Goal: Entertainment & Leisure: Consume media (video, audio)

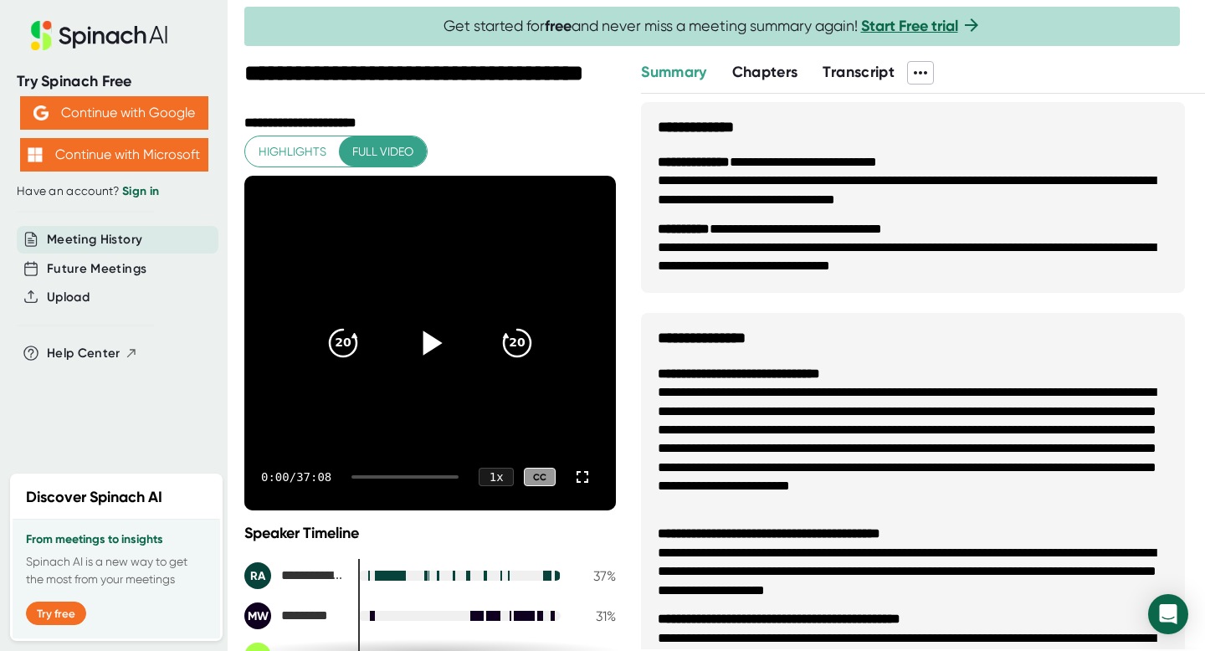
click at [429, 339] on icon at bounding box center [430, 343] width 42 height 42
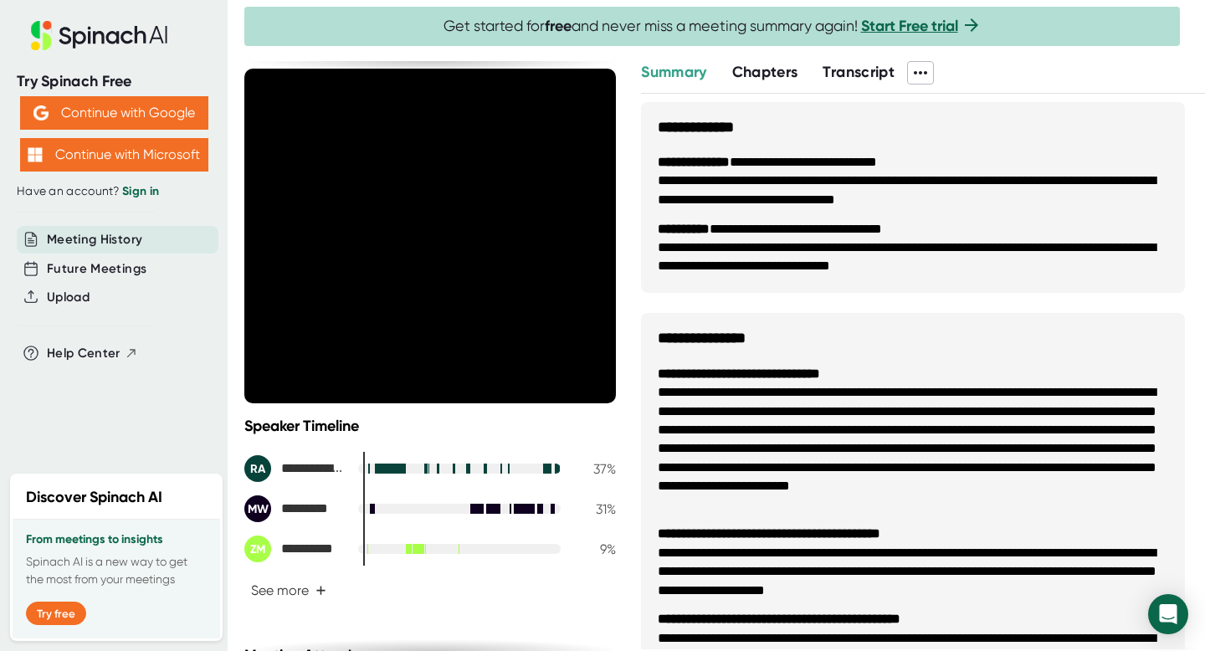
scroll to position [47, 0]
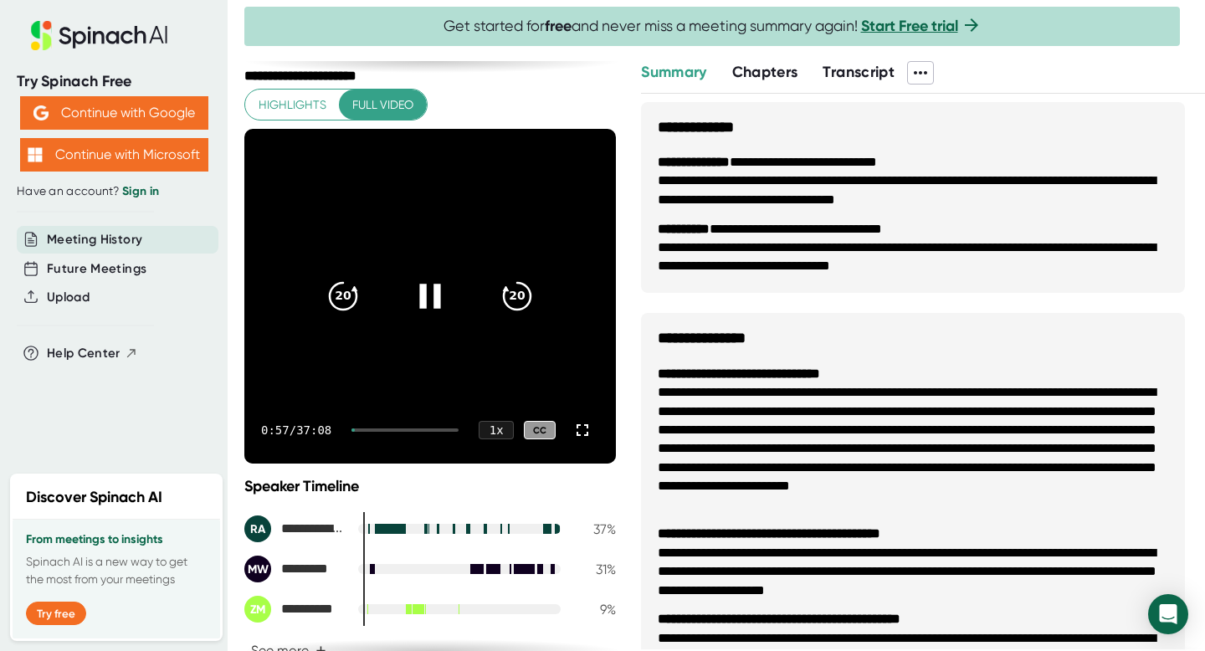
click at [373, 430] on div at bounding box center [405, 430] width 107 height 3
click at [394, 431] on div "3:35 / 37:08 1 x CC" at bounding box center [430, 430] width 372 height 67
drag, startPoint x: 377, startPoint y: 430, endPoint x: 401, endPoint y: 434, distance: 23.7
click at [401, 434] on div "3:36 / 37:08 1 x CC" at bounding box center [430, 430] width 372 height 67
click at [385, 431] on div "3:37 / 37:08 1 x CC" at bounding box center [430, 430] width 372 height 67
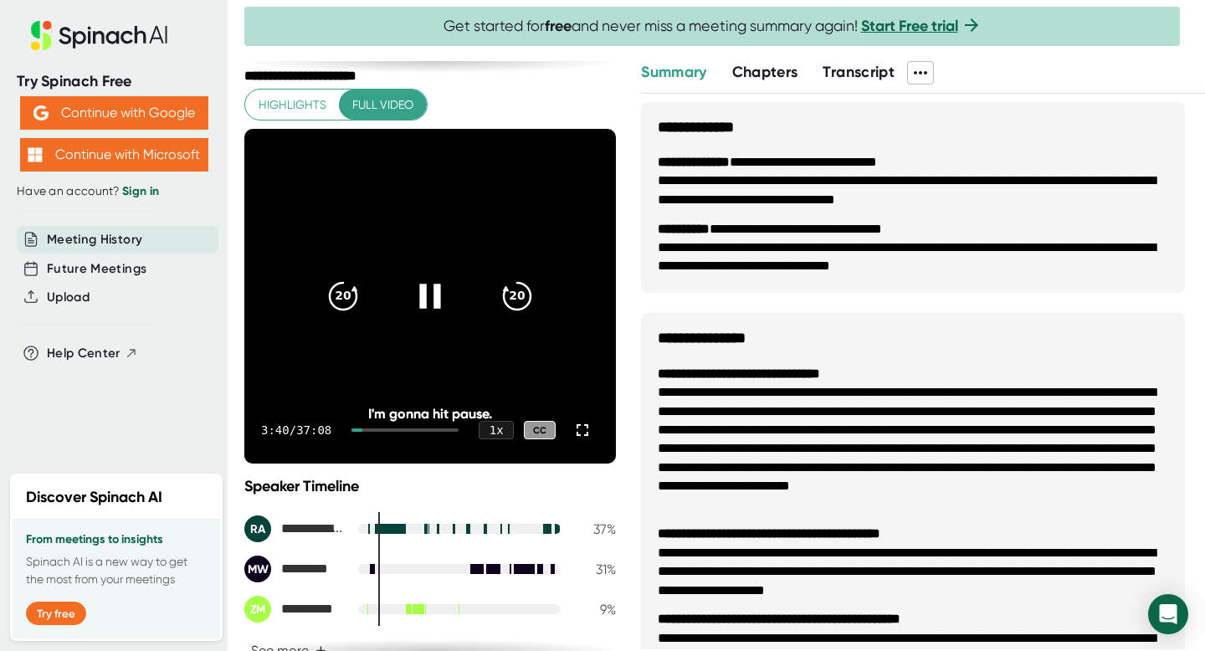
drag, startPoint x: 373, startPoint y: 429, endPoint x: 393, endPoint y: 432, distance: 20.2
click at [393, 432] on div "3:40 / 37:08 1 x CC" at bounding box center [430, 430] width 372 height 67
click at [378, 429] on div at bounding box center [405, 430] width 107 height 3
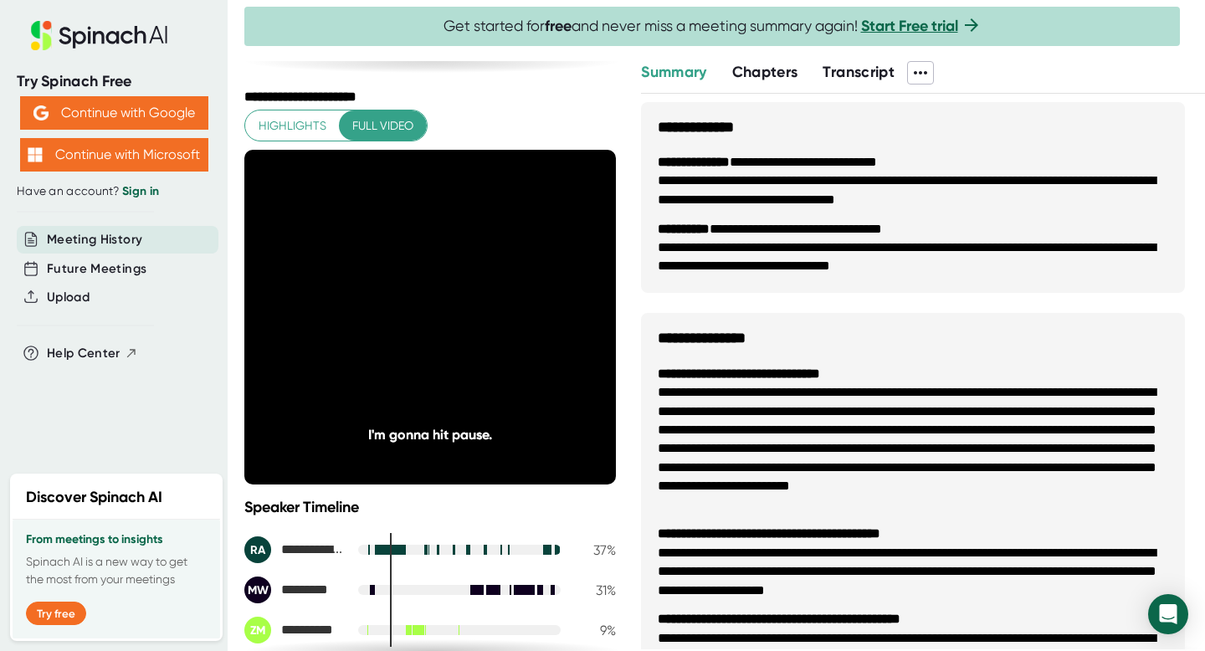
scroll to position [0, 0]
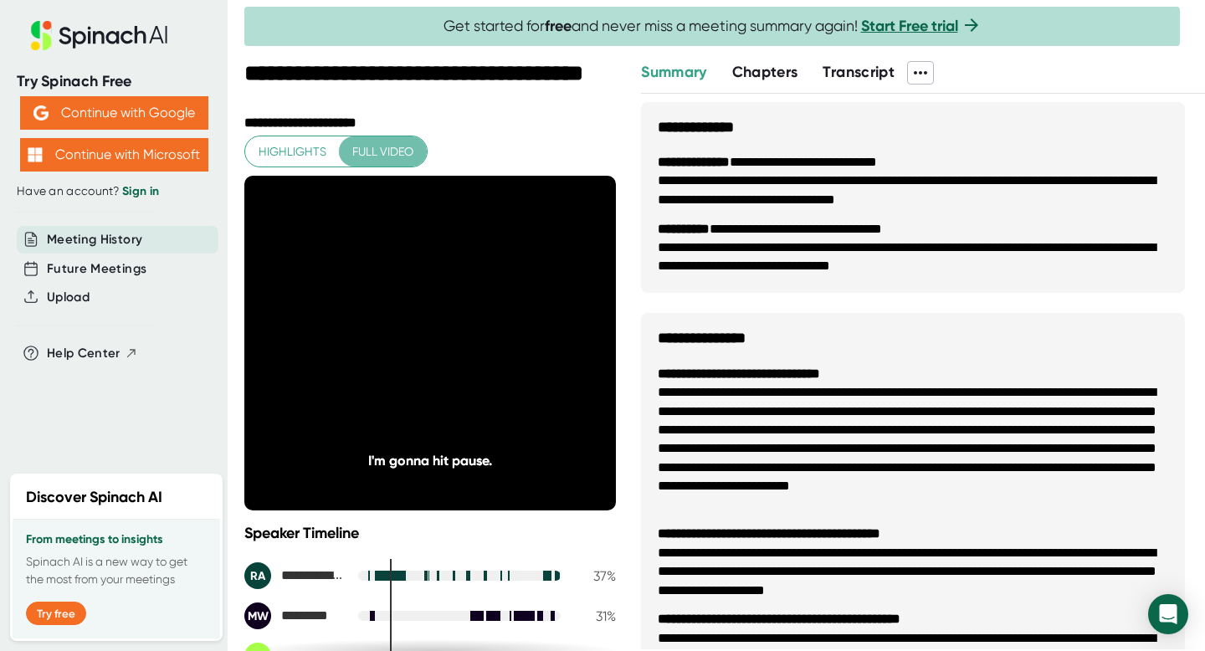
click at [382, 156] on span "Full video" at bounding box center [382, 151] width 61 height 21
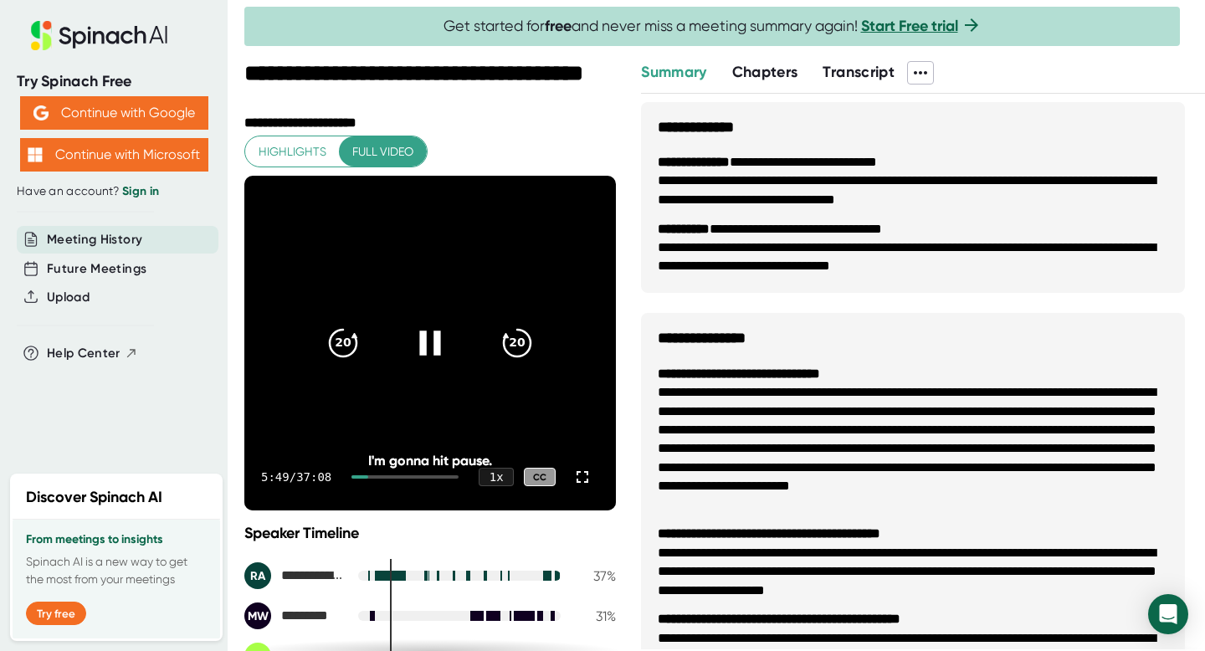
click at [424, 352] on icon at bounding box center [430, 343] width 42 height 42
click at [342, 335] on icon "20" at bounding box center [343, 343] width 42 height 42
click at [496, 338] on icon "20" at bounding box center [517, 343] width 42 height 42
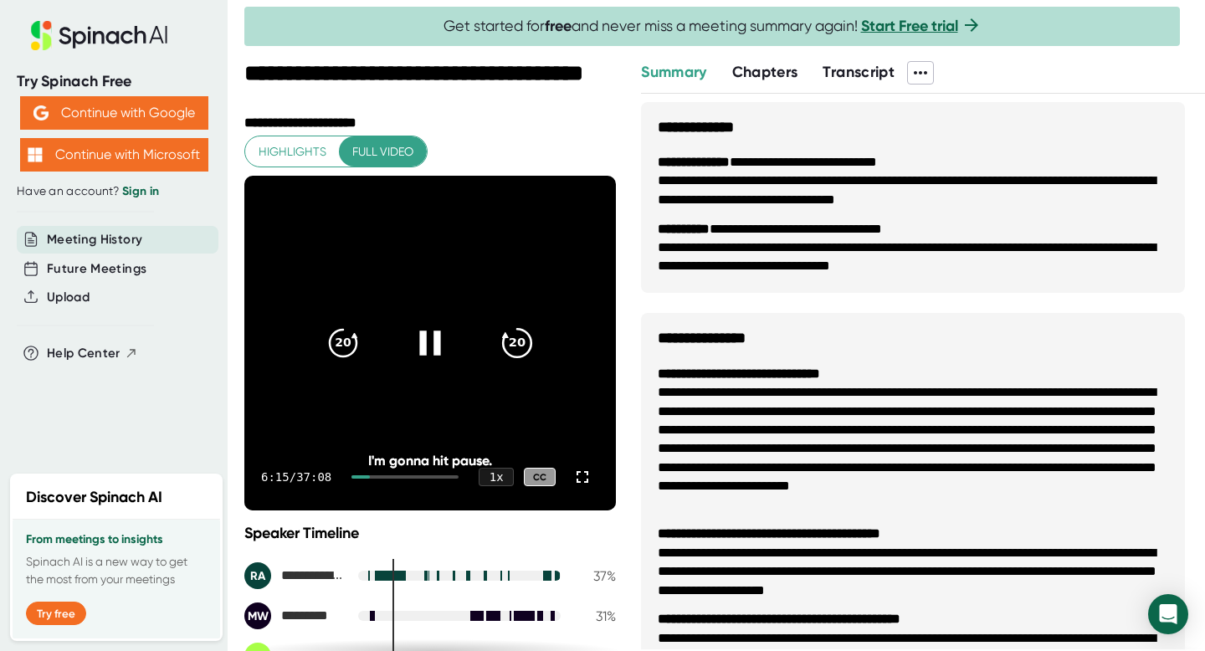
click at [496, 338] on icon "20" at bounding box center [517, 343] width 42 height 42
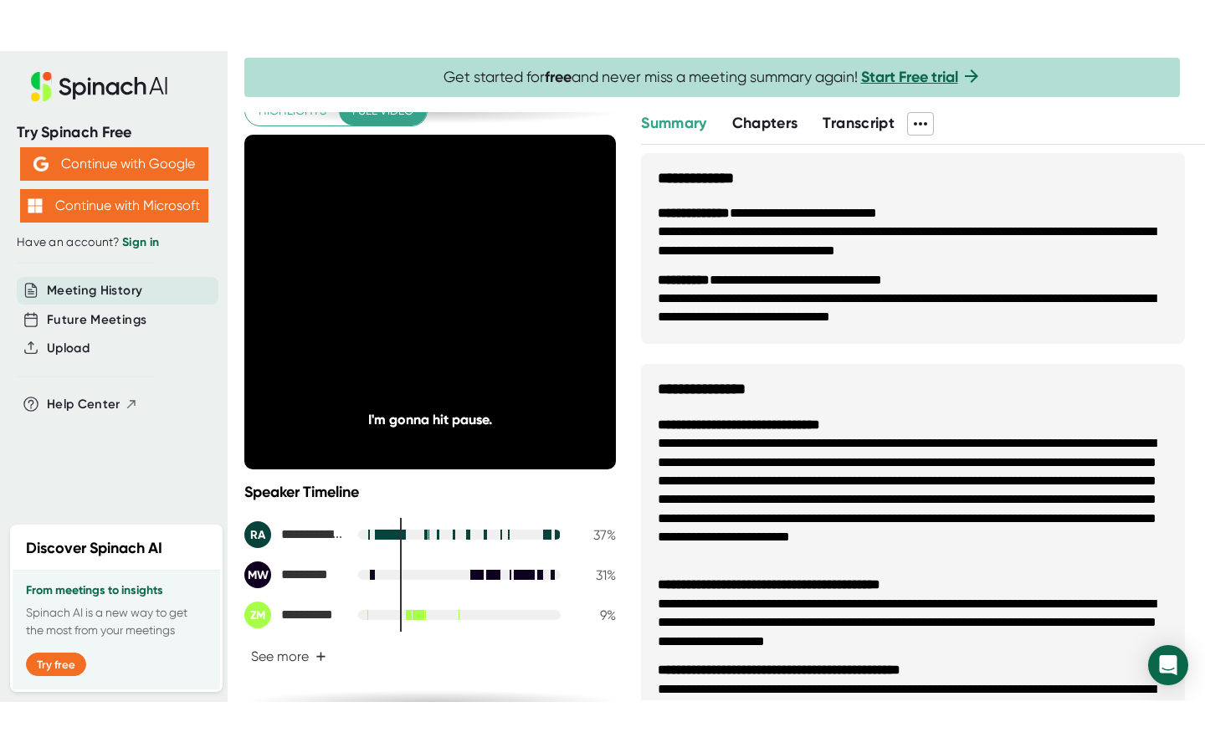
scroll to position [105, 0]
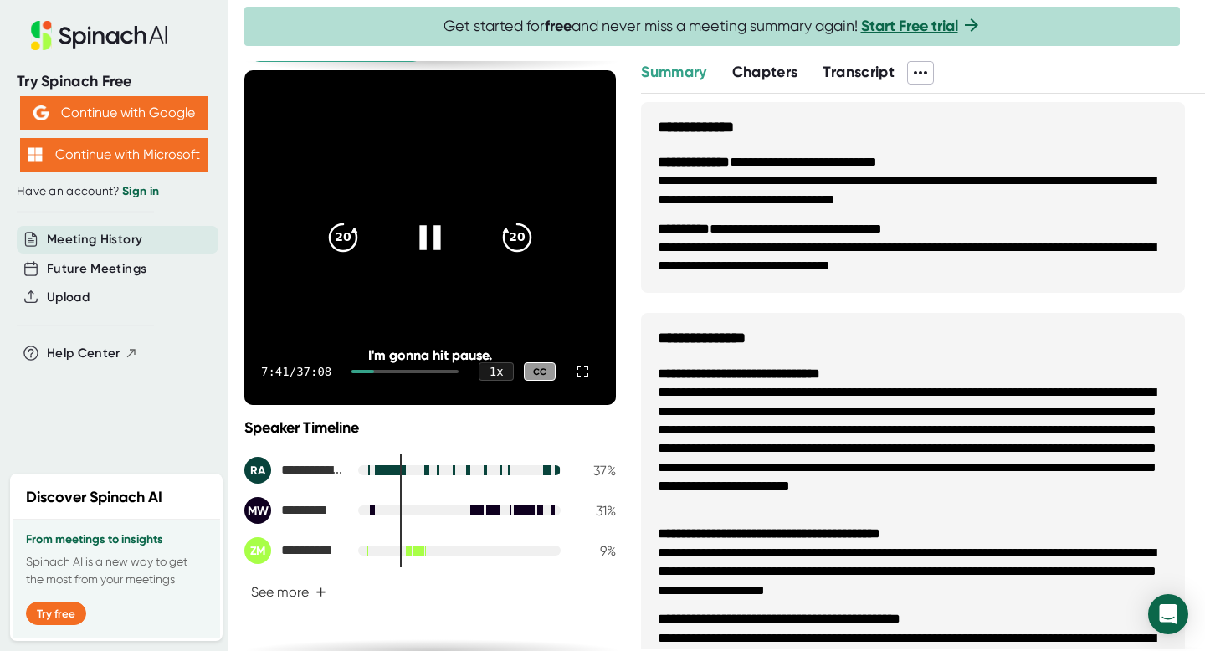
click at [408, 370] on div at bounding box center [405, 371] width 107 height 3
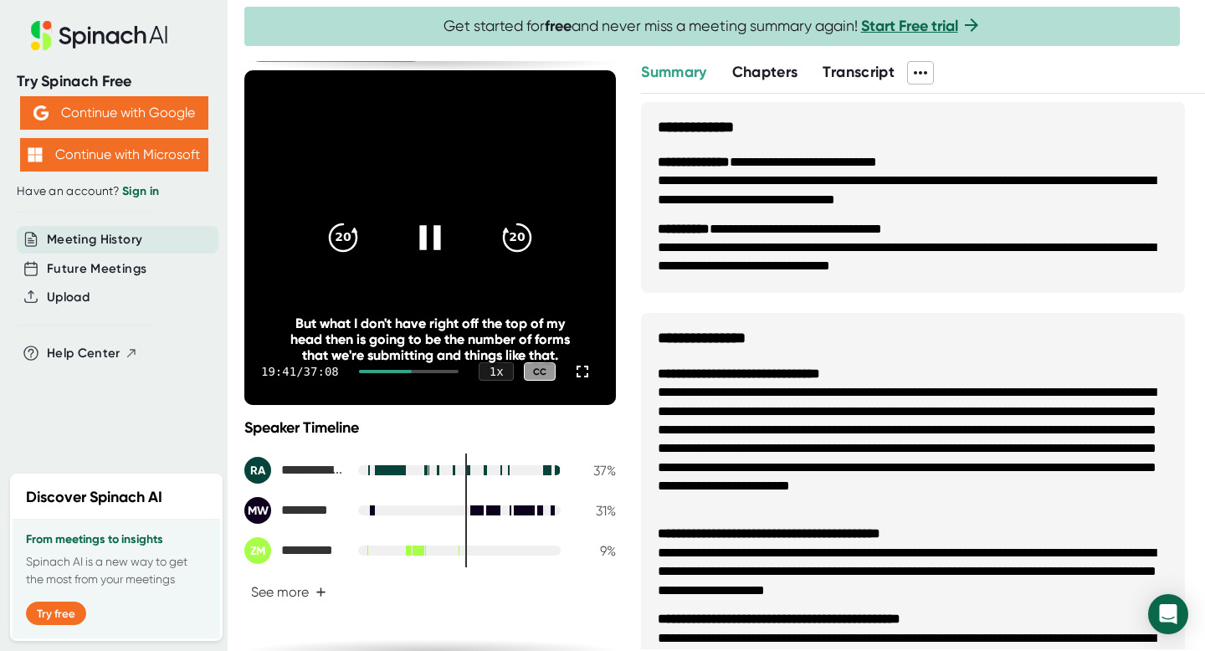
click at [391, 372] on div "19:41 / 37:08 1 x CC" at bounding box center [430, 371] width 372 height 67
drag, startPoint x: 408, startPoint y: 373, endPoint x: 397, endPoint y: 372, distance: 10.9
click at [397, 372] on div "19:42 / 37:08 1 x CC" at bounding box center [430, 371] width 372 height 67
click at [572, 368] on icon at bounding box center [582, 372] width 20 height 20
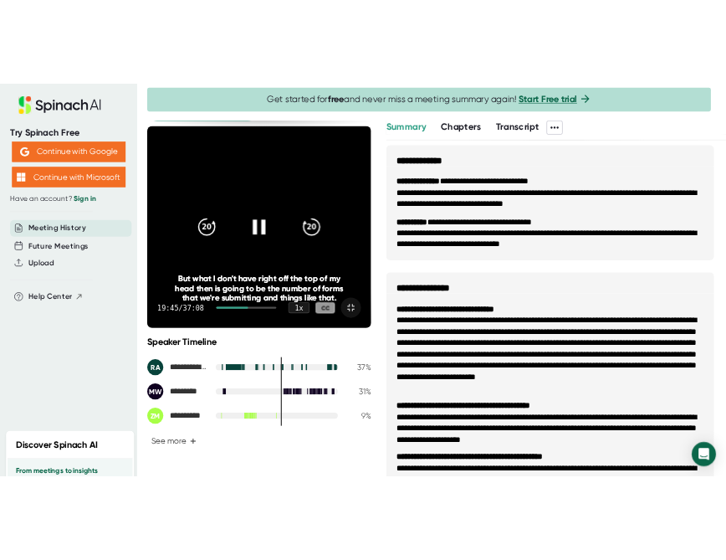
scroll to position [0, 0]
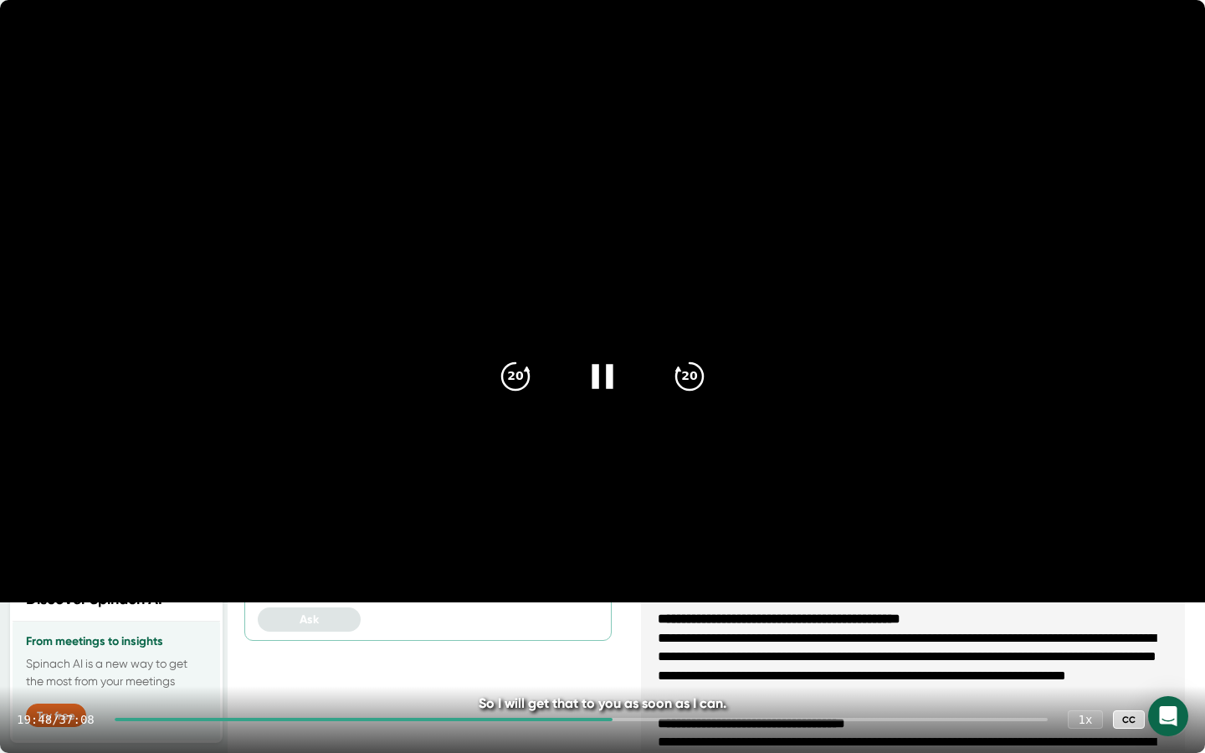
drag, startPoint x: 615, startPoint y: 722, endPoint x: 530, endPoint y: 725, distance: 85.4
click at [530, 650] on div "19:48 / 37:08 1 x CC" at bounding box center [602, 719] width 1205 height 67
drag, startPoint x: 616, startPoint y: 721, endPoint x: 435, endPoint y: 728, distance: 180.9
click at [435, 650] on div "19:51 / 37:08 1 x CC" at bounding box center [602, 719] width 1205 height 67
click at [326, 650] on div at bounding box center [365, 719] width 500 height 3
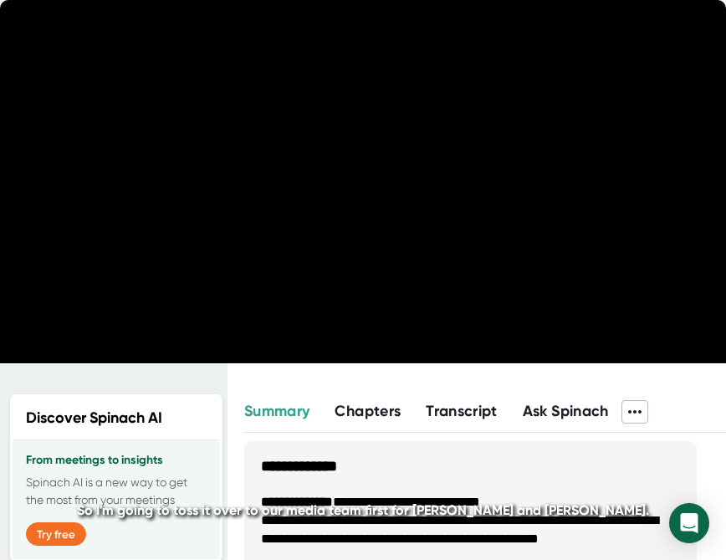
scroll to position [59, 0]
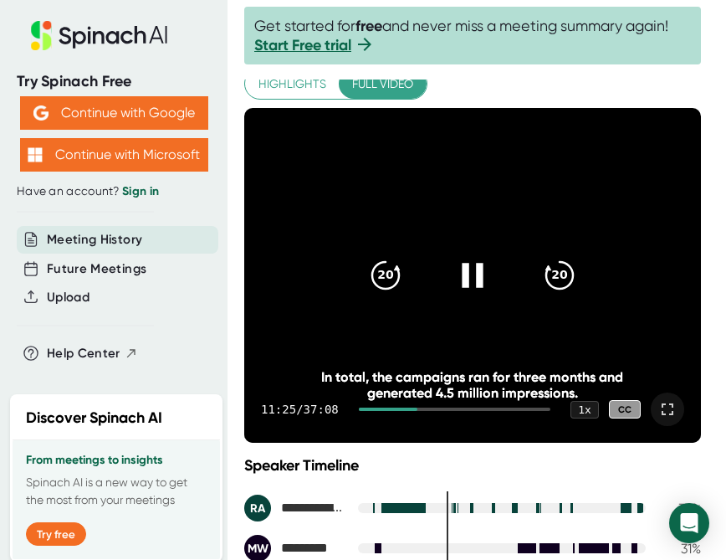
click at [475, 269] on icon at bounding box center [473, 275] width 42 height 42
click at [476, 285] on icon at bounding box center [473, 275] width 42 height 42
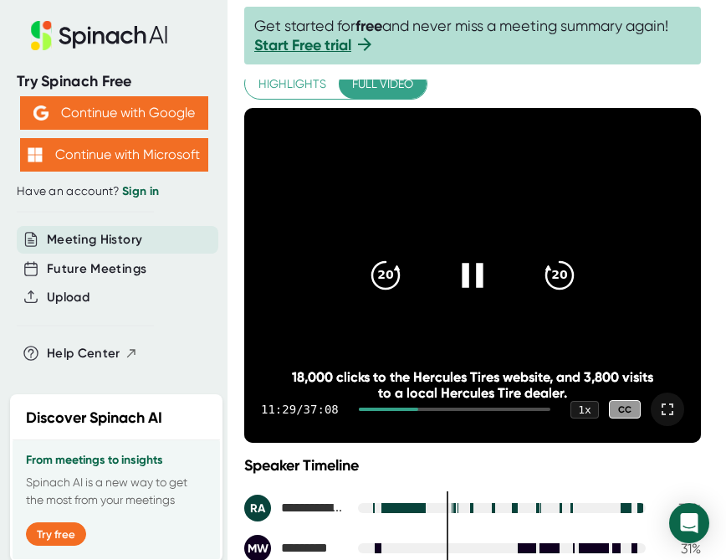
click at [478, 263] on icon at bounding box center [473, 275] width 42 height 42
click at [484, 277] on icon at bounding box center [473, 275] width 42 height 42
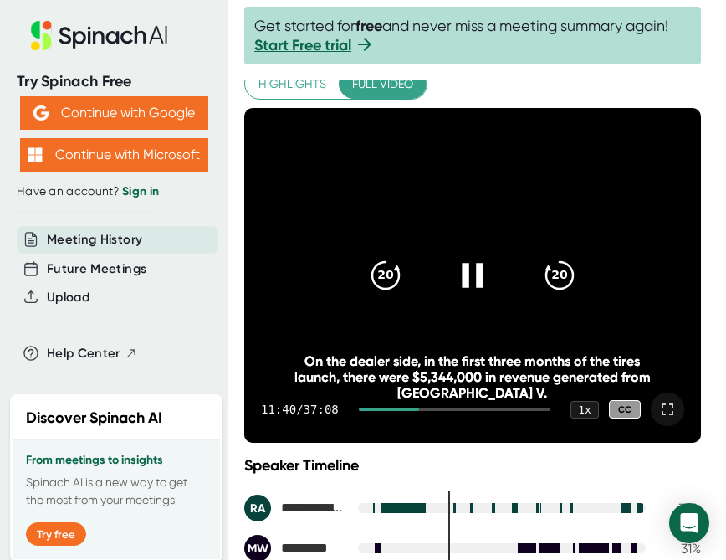
click at [419, 408] on div at bounding box center [389, 409] width 60 height 3
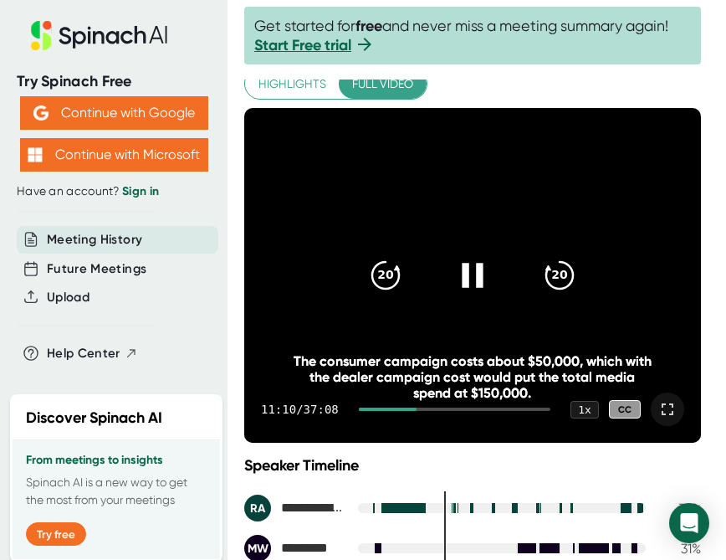
click at [480, 275] on icon at bounding box center [472, 275] width 21 height 24
click at [480, 275] on icon at bounding box center [475, 275] width 19 height 24
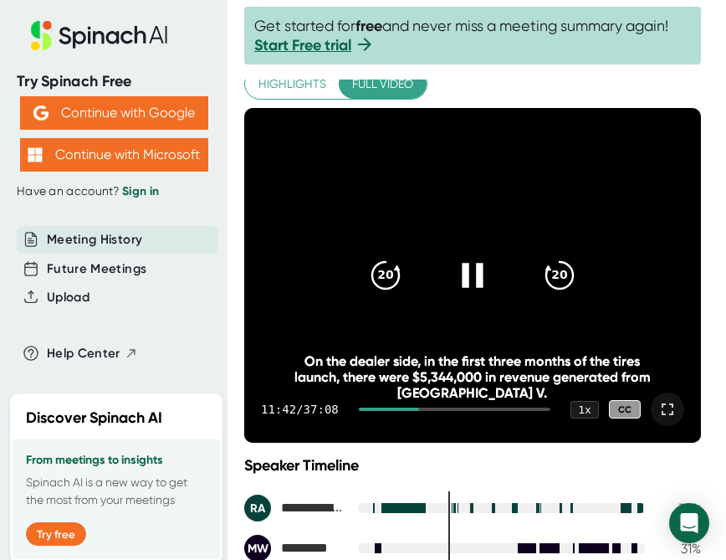
click at [477, 275] on icon at bounding box center [473, 275] width 42 height 42
click at [480, 276] on icon at bounding box center [475, 275] width 19 height 24
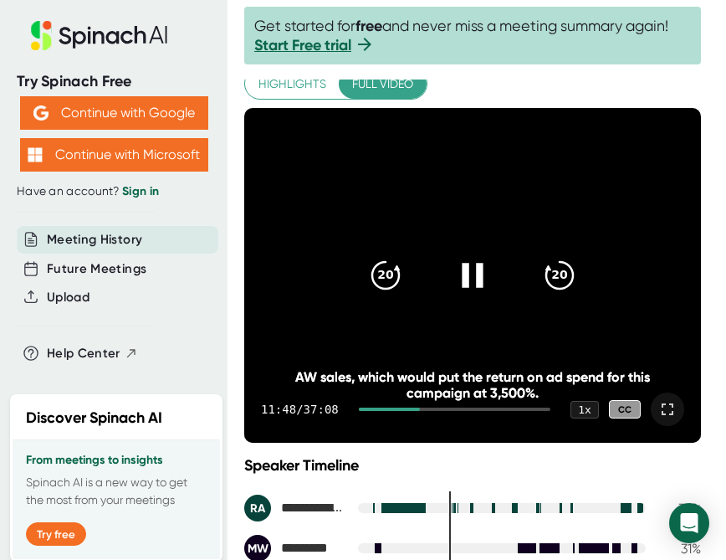
click at [481, 276] on icon at bounding box center [472, 275] width 21 height 24
click at [476, 274] on icon at bounding box center [475, 275] width 19 height 24
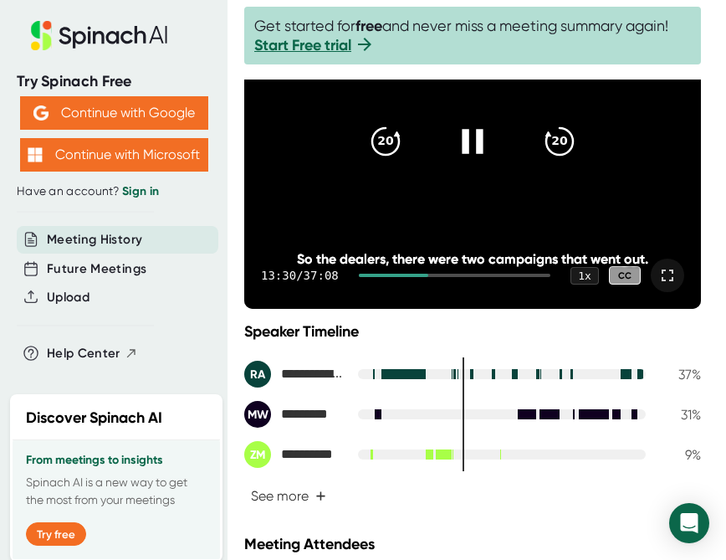
scroll to position [193, 0]
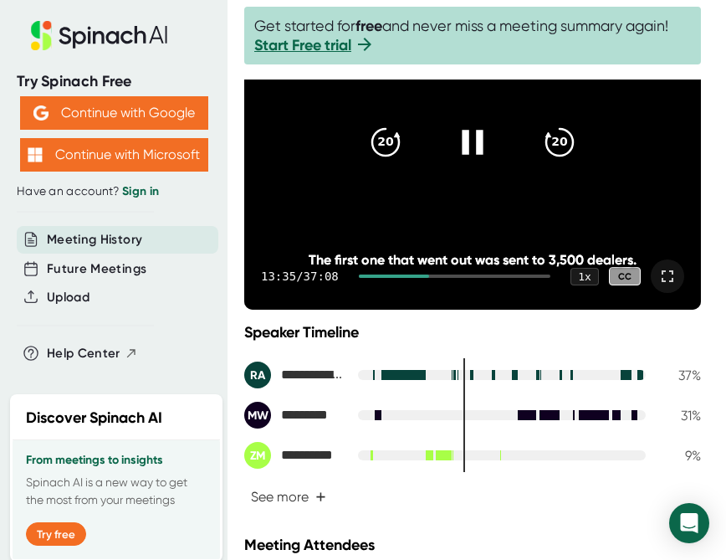
click at [473, 146] on icon at bounding box center [472, 142] width 21 height 24
click at [473, 144] on icon at bounding box center [475, 142] width 19 height 24
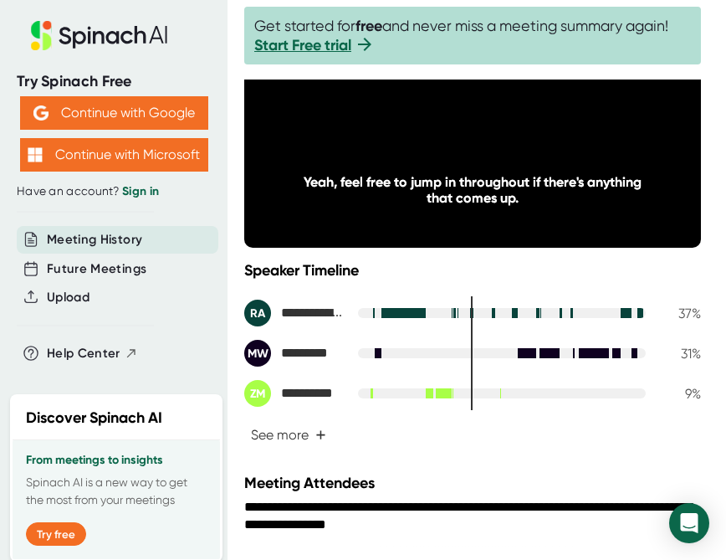
scroll to position [253, 0]
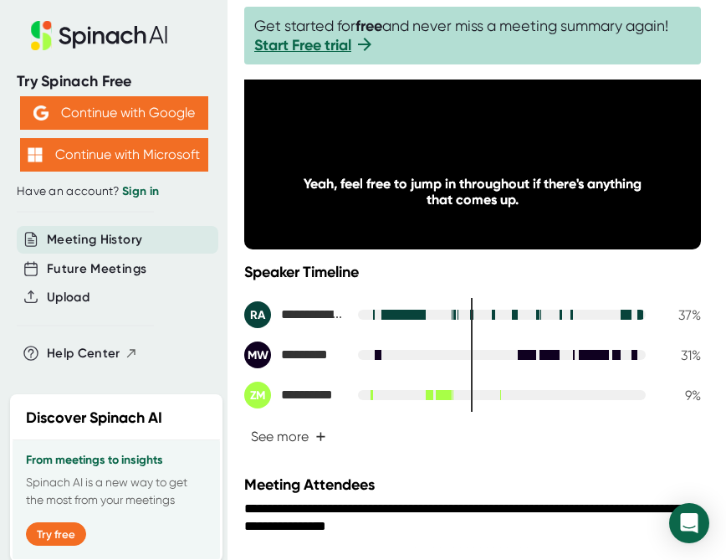
click at [580, 447] on div "**********" at bounding box center [472, 376] width 457 height 150
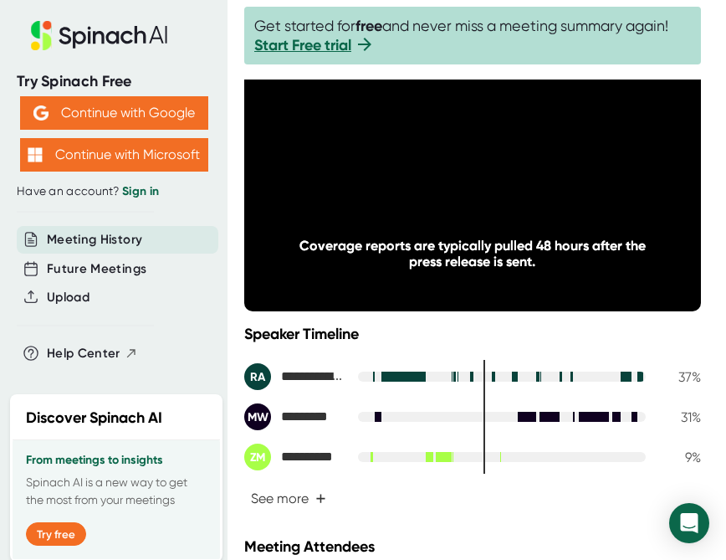
scroll to position [192, 0]
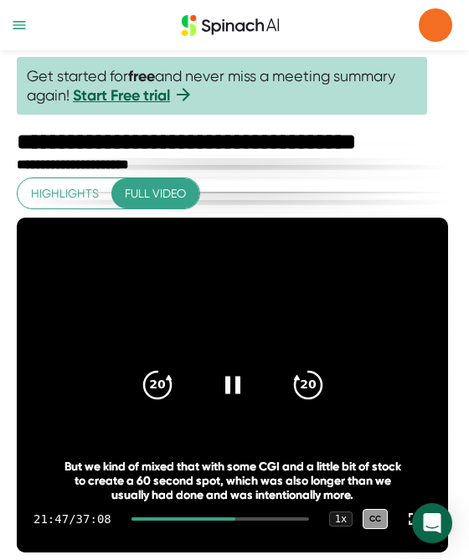
click at [229, 520] on div "21:47 / 37:08 1 x CC" at bounding box center [232, 518] width 431 height 67
click at [225, 517] on div at bounding box center [183, 518] width 105 height 3
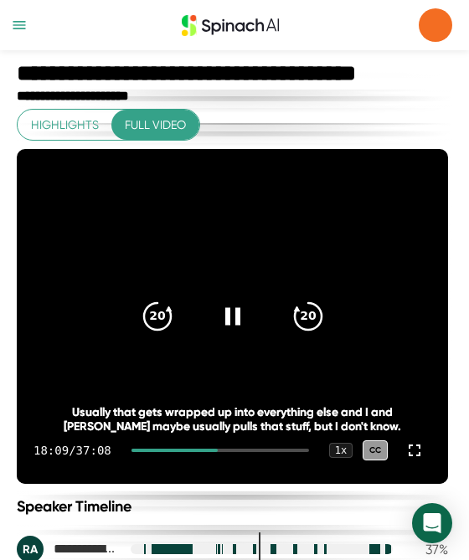
scroll to position [73, 0]
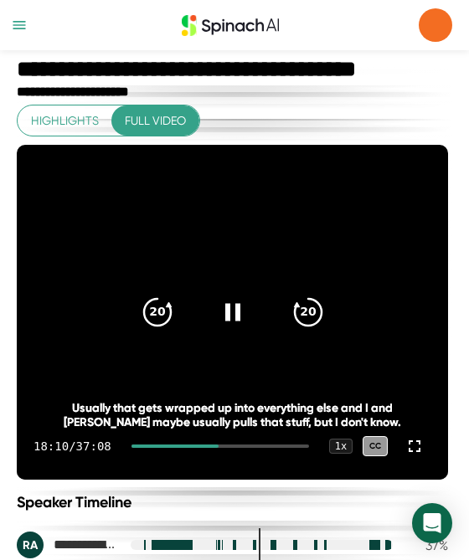
click at [231, 444] on div at bounding box center [219, 445] width 177 height 3
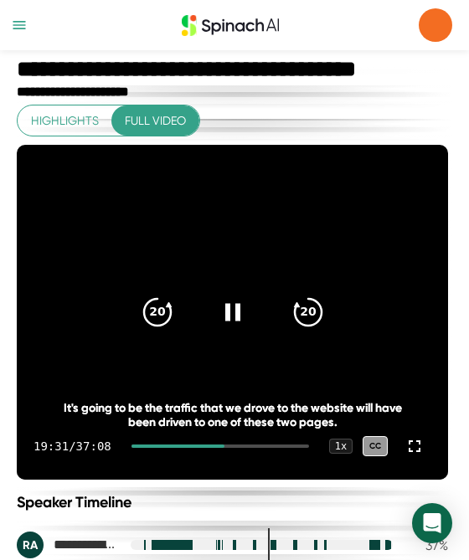
click at [238, 446] on div at bounding box center [219, 445] width 177 height 3
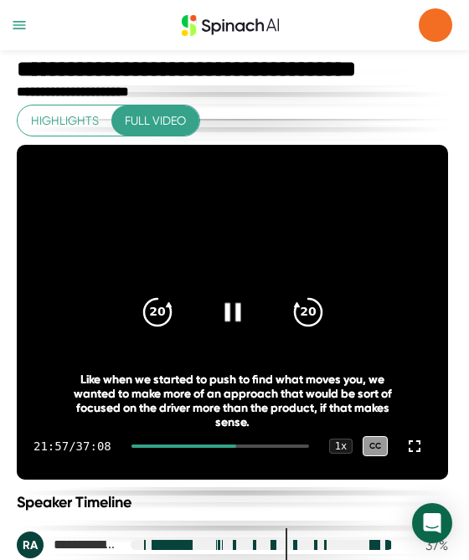
click at [231, 310] on icon at bounding box center [233, 312] width 32 height 32
click at [233, 312] on icon at bounding box center [234, 312] width 14 height 18
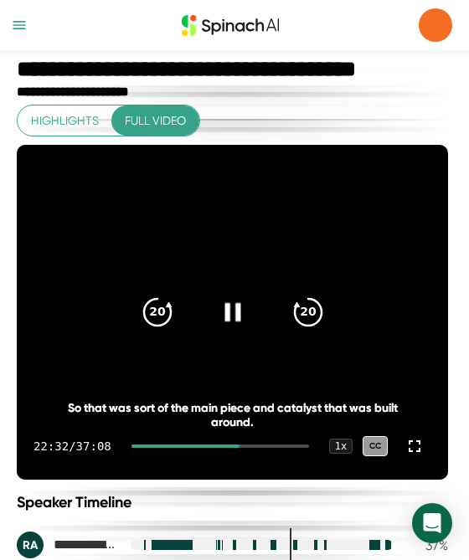
click at [237, 312] on icon at bounding box center [232, 312] width 16 height 18
click at [233, 313] on icon at bounding box center [234, 312] width 14 height 18
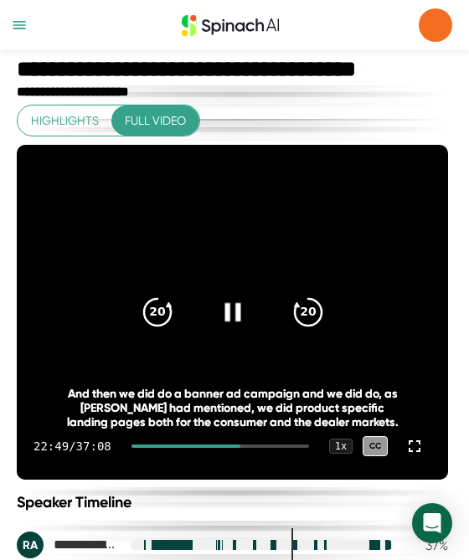
click at [228, 306] on icon at bounding box center [232, 312] width 16 height 18
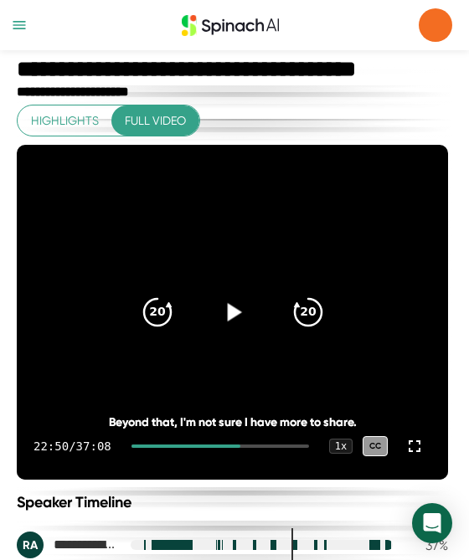
click at [230, 316] on icon at bounding box center [234, 312] width 14 height 18
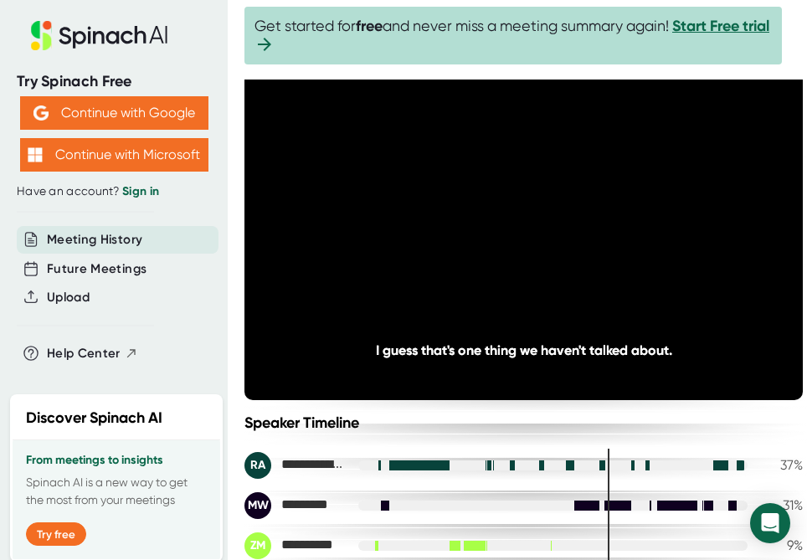
scroll to position [96, 0]
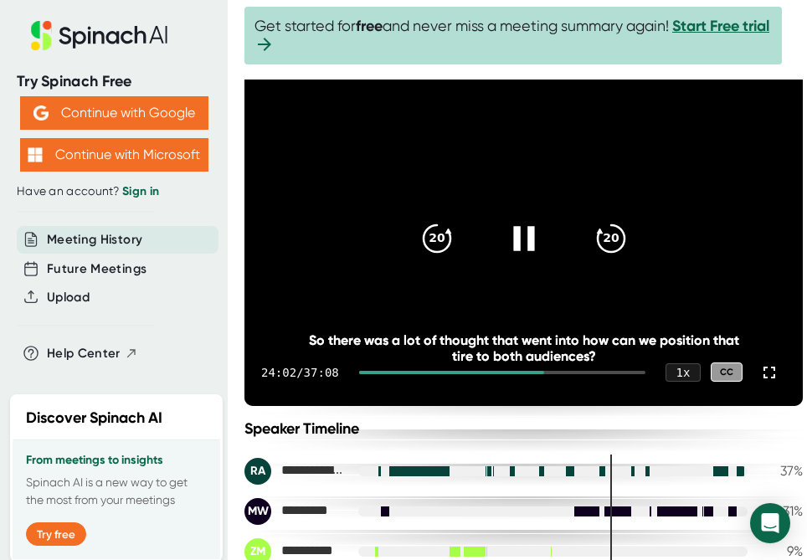
click at [516, 236] on icon at bounding box center [523, 238] width 42 height 42
click at [518, 241] on icon at bounding box center [525, 238] width 19 height 24
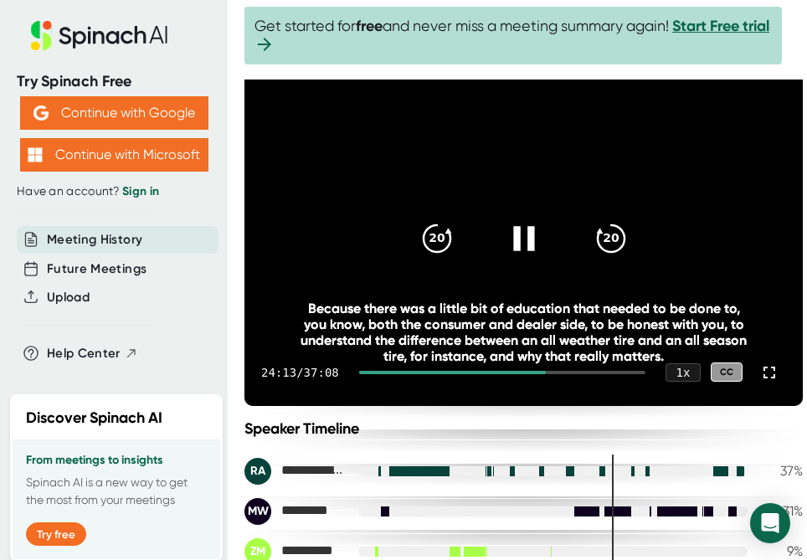
click at [517, 245] on icon at bounding box center [523, 238] width 42 height 42
click at [529, 232] on icon at bounding box center [523, 238] width 42 height 42
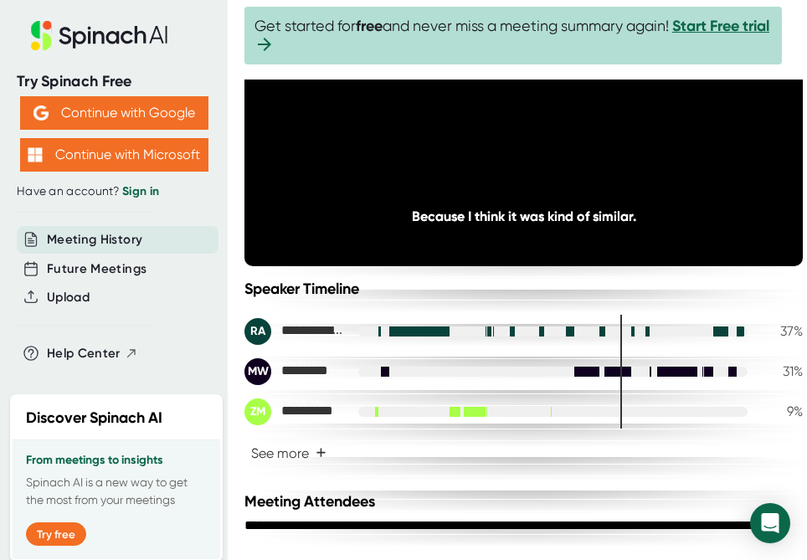
scroll to position [238, 0]
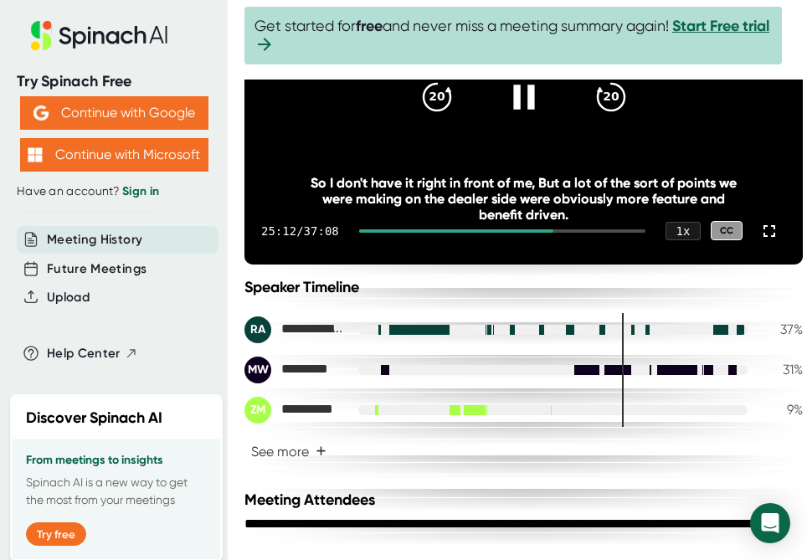
click at [519, 97] on icon at bounding box center [523, 96] width 42 height 42
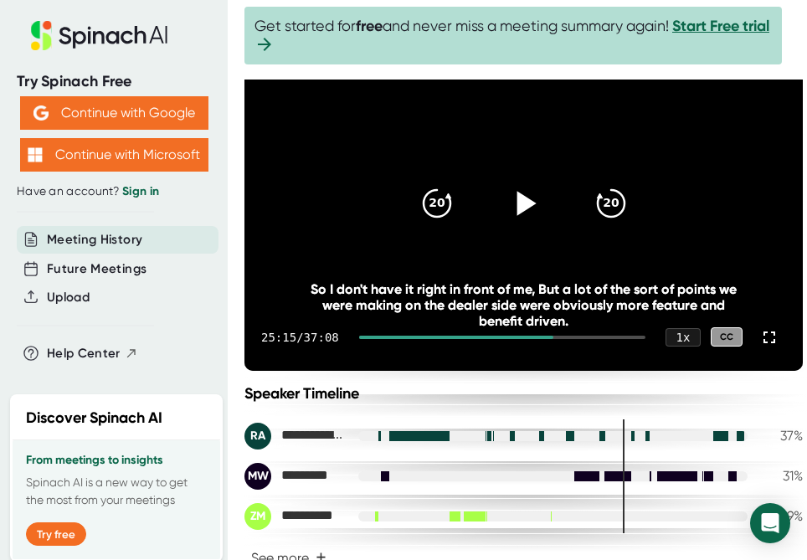
click at [516, 208] on icon at bounding box center [525, 203] width 19 height 24
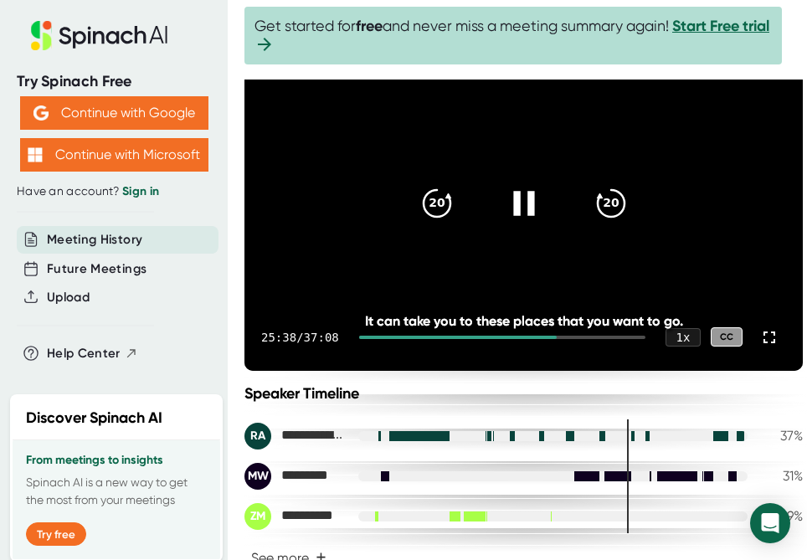
click at [521, 207] on icon at bounding box center [523, 203] width 21 height 24
click at [516, 201] on icon at bounding box center [525, 203] width 19 height 24
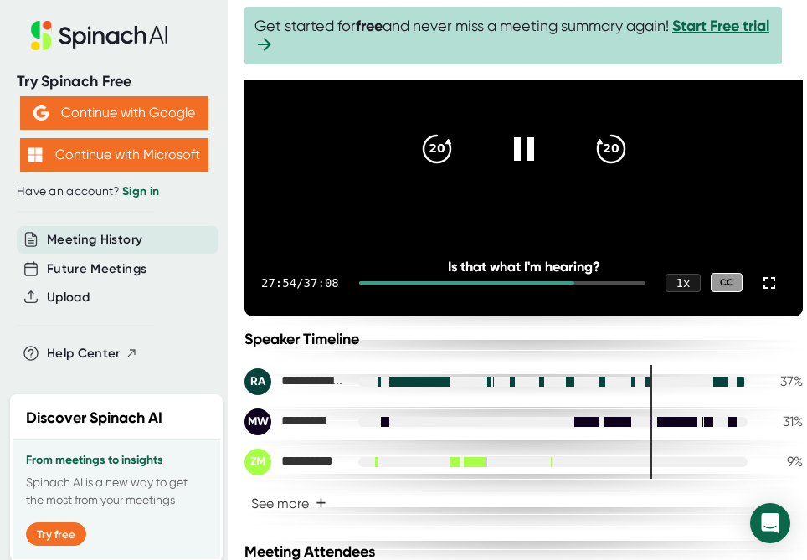
scroll to position [182, 0]
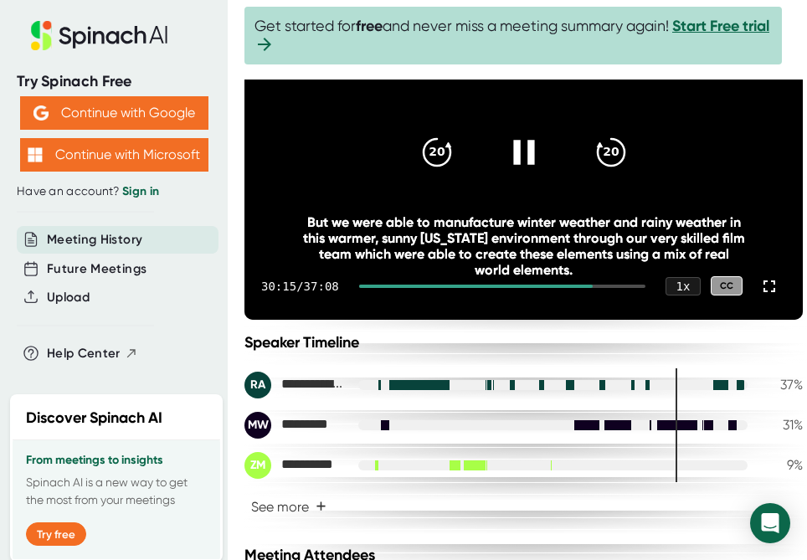
click at [516, 155] on icon at bounding box center [523, 152] width 42 height 42
click at [516, 158] on icon at bounding box center [523, 152] width 42 height 42
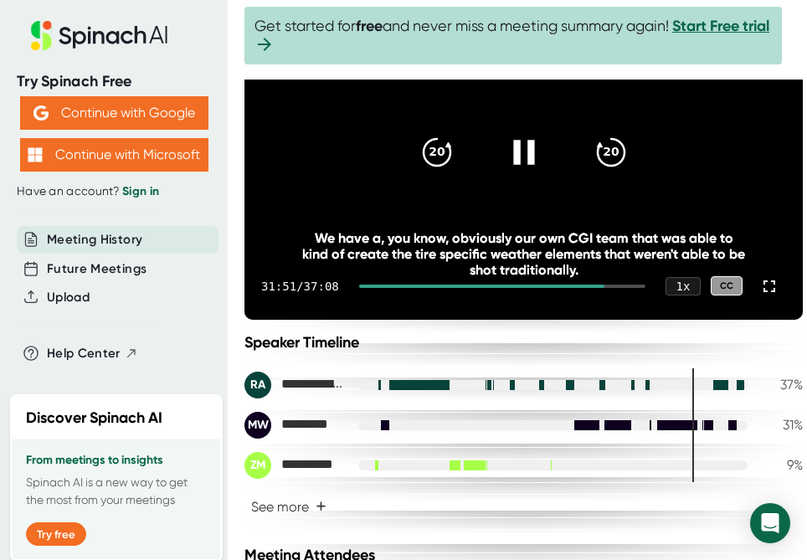
click at [515, 152] on icon at bounding box center [523, 152] width 42 height 42
click at [521, 153] on icon at bounding box center [525, 152] width 19 height 24
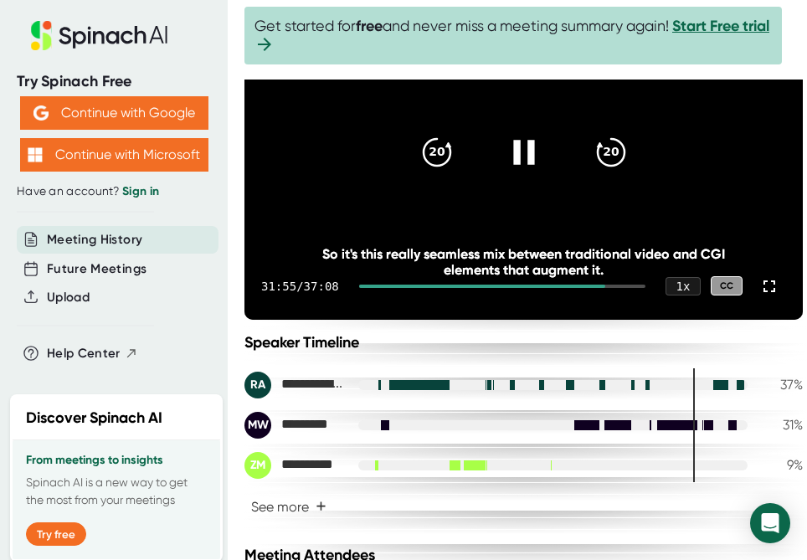
click at [528, 169] on div at bounding box center [524, 152] width 70 height 70
click at [519, 162] on icon at bounding box center [523, 152] width 42 height 42
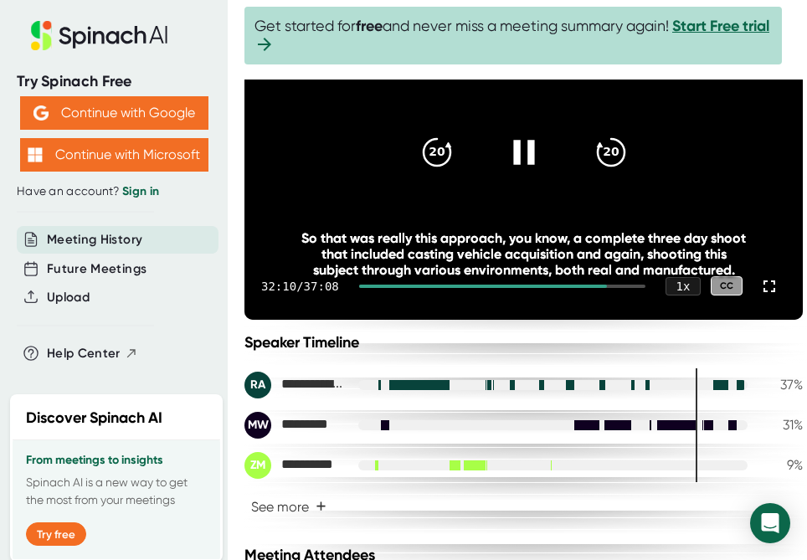
click at [516, 144] on icon at bounding box center [523, 152] width 42 height 42
click at [523, 162] on icon at bounding box center [523, 152] width 42 height 42
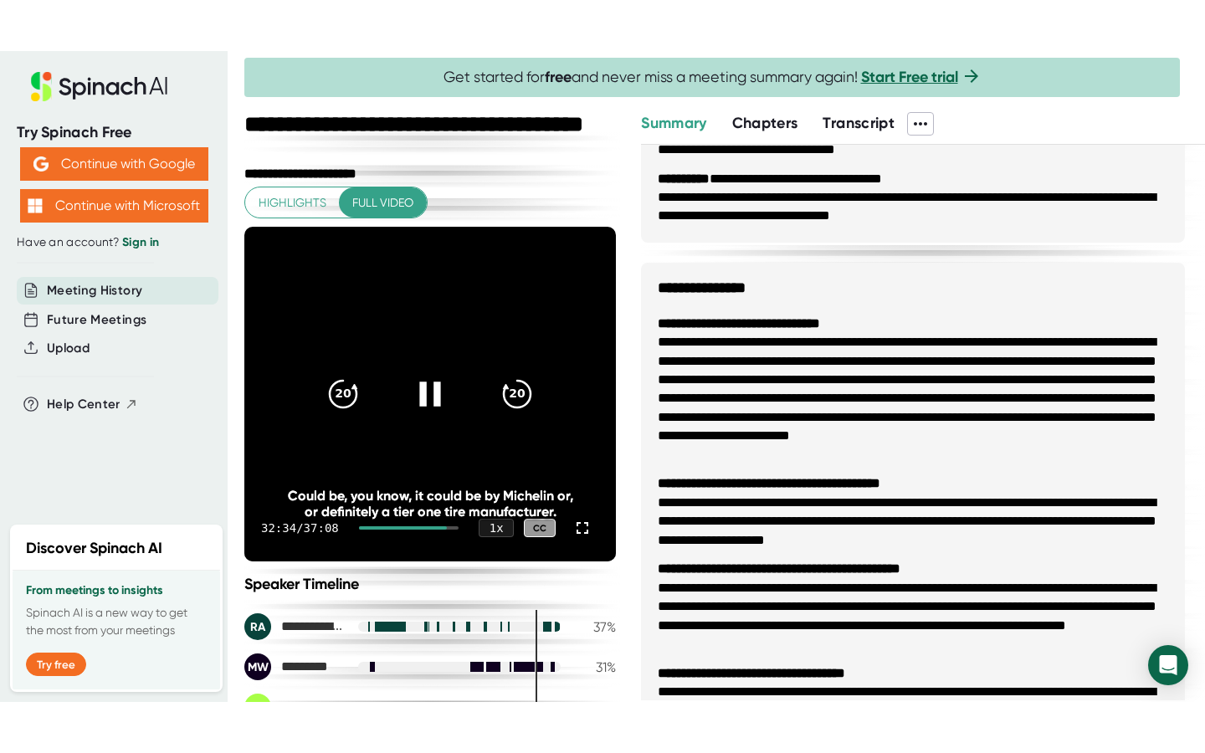
scroll to position [3, 0]
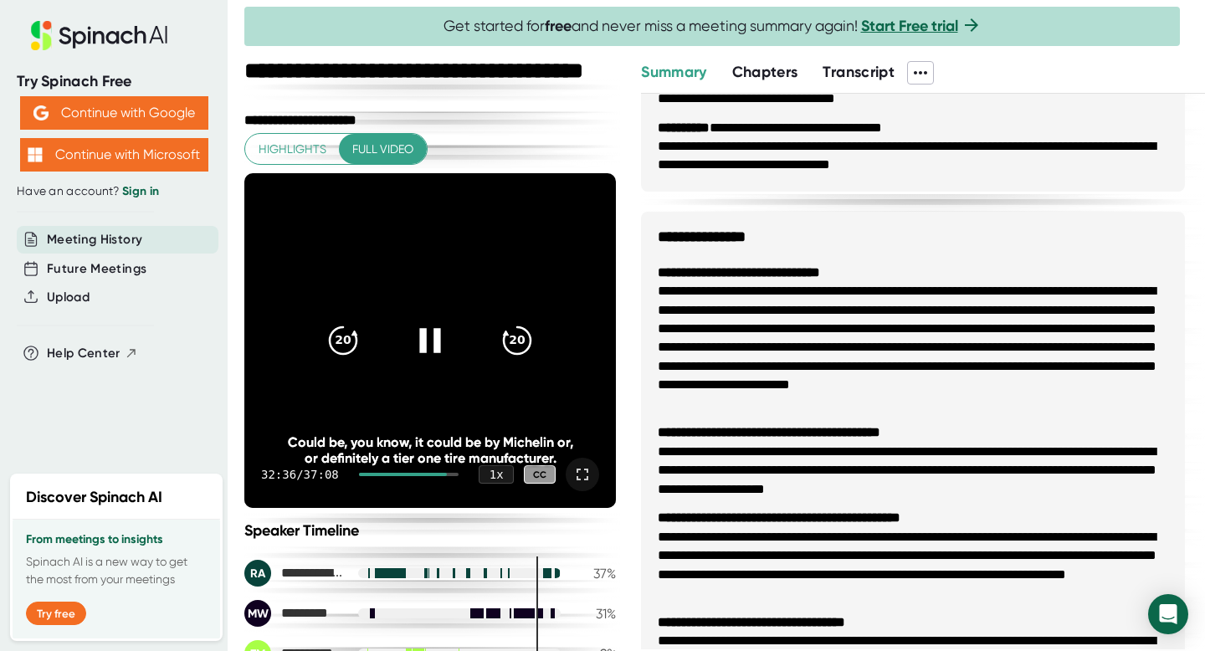
click at [574, 473] on icon at bounding box center [582, 475] width 20 height 20
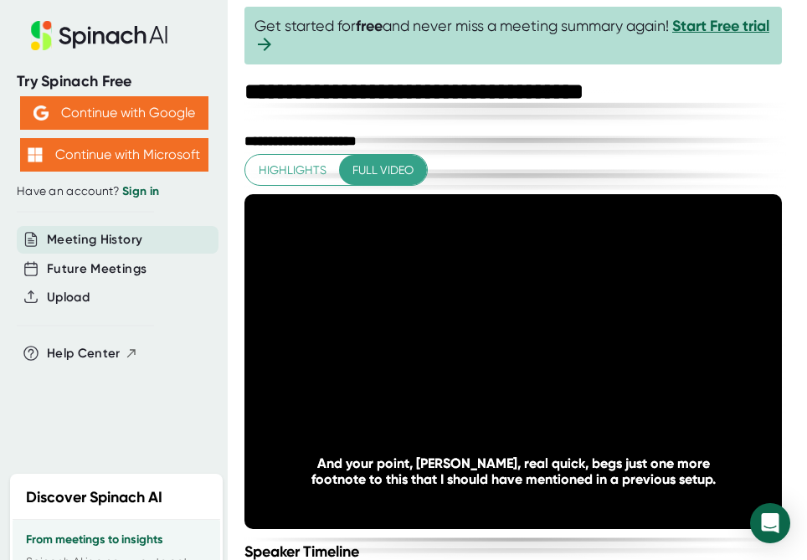
scroll to position [1471, 0]
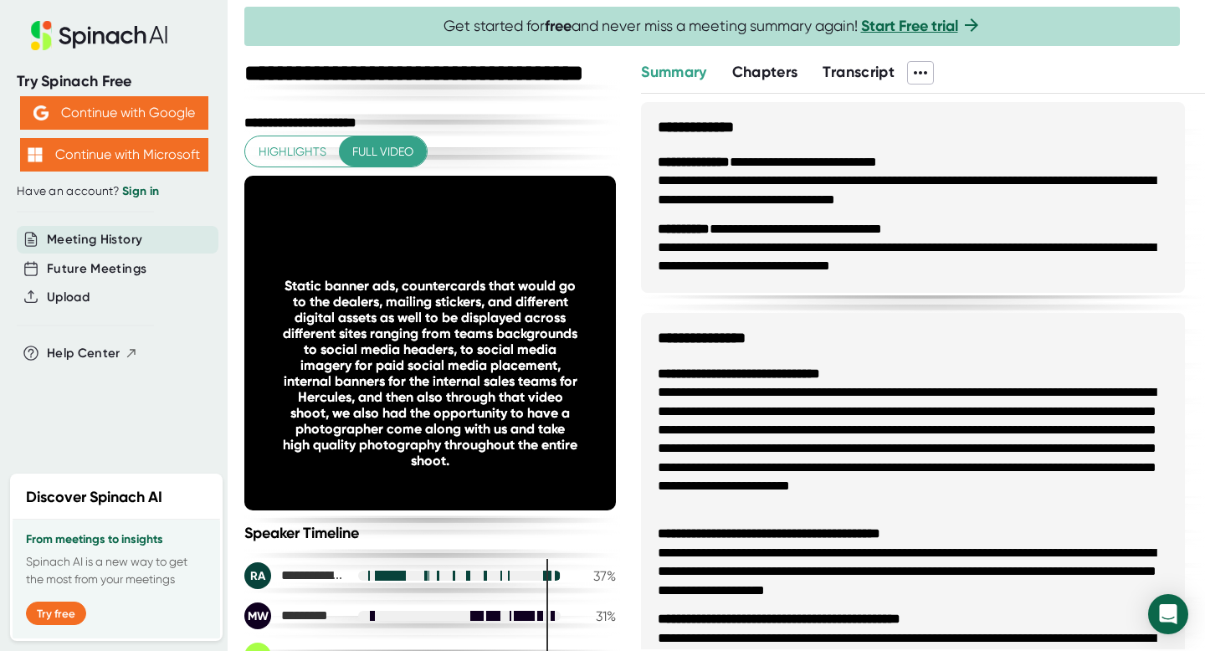
click at [373, 221] on video at bounding box center [430, 343] width 372 height 335
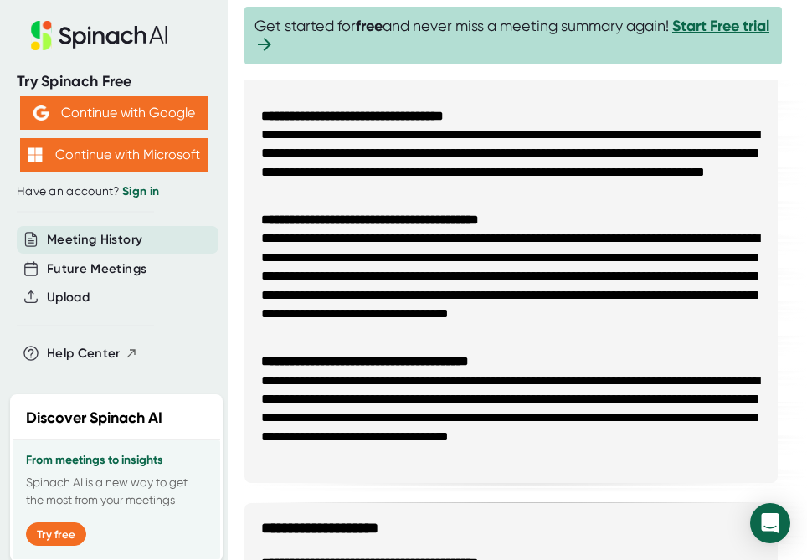
scroll to position [0, 0]
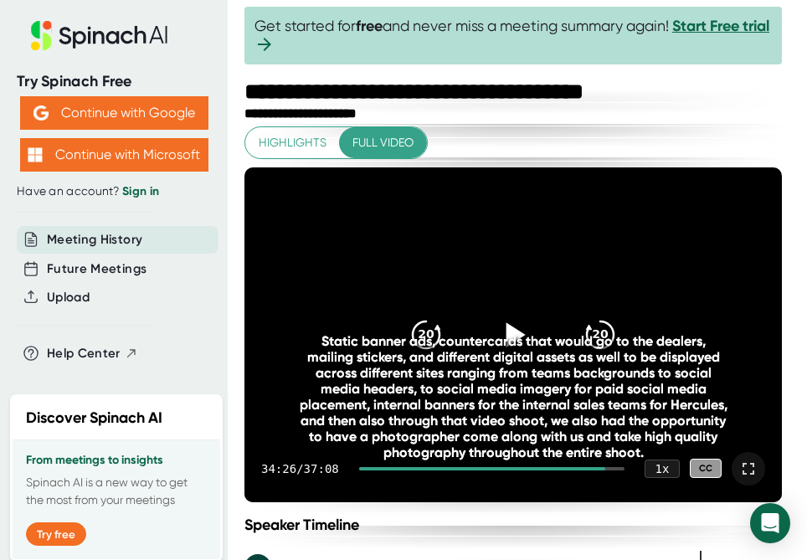
click at [610, 470] on div "34:26 / 37:08 1 x CC" at bounding box center [512, 468] width 537 height 67
click at [605, 468] on div at bounding box center [482, 468] width 246 height 3
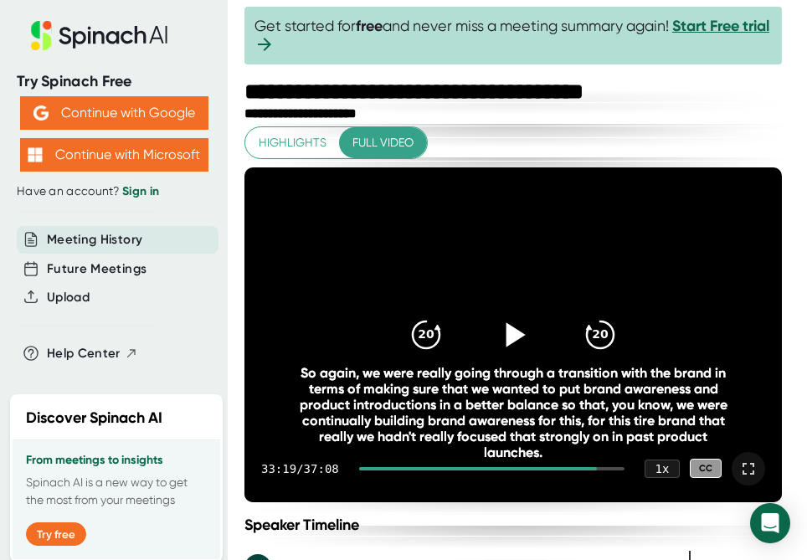
click at [516, 334] on icon at bounding box center [515, 334] width 19 height 24
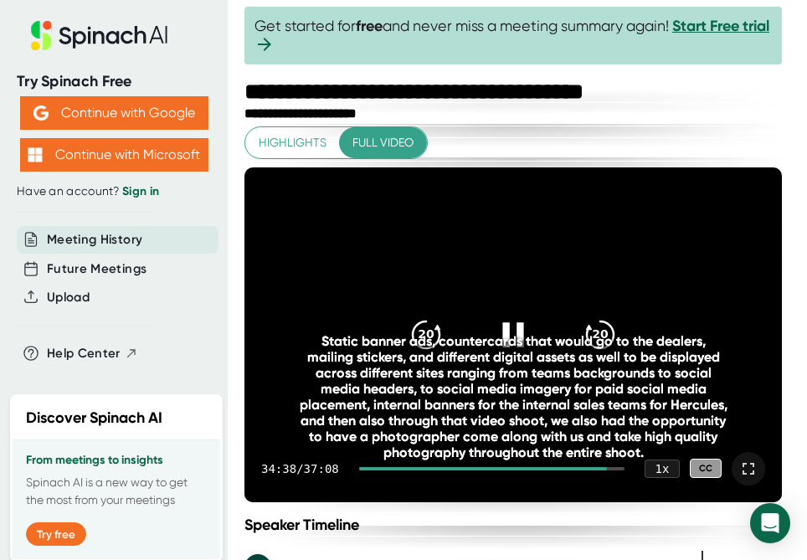
click at [516, 337] on div "Static banner ads, countercards that would go to the dealers, mailing stickers,…" at bounding box center [513, 396] width 430 height 127
click at [521, 326] on icon at bounding box center [512, 334] width 21 height 24
click at [517, 336] on div "Static banner ads, countercards that would go to the dealers, mailing stickers,…" at bounding box center [513, 396] width 430 height 127
click at [517, 333] on div "Static banner ads, countercards that would go to the dealers, mailing stickers,…" at bounding box center [513, 396] width 430 height 127
click at [518, 333] on div "Static banner ads, countercards that would go to the dealers, mailing stickers,…" at bounding box center [513, 396] width 430 height 127
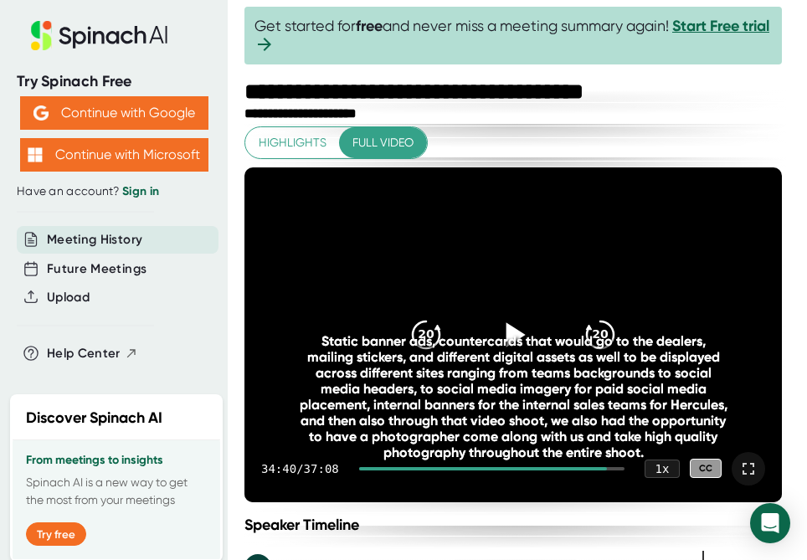
click at [517, 341] on div "Static banner ads, countercards that would go to the dealers, mailing stickers,…" at bounding box center [513, 396] width 430 height 127
click at [524, 319] on icon at bounding box center [513, 334] width 42 height 42
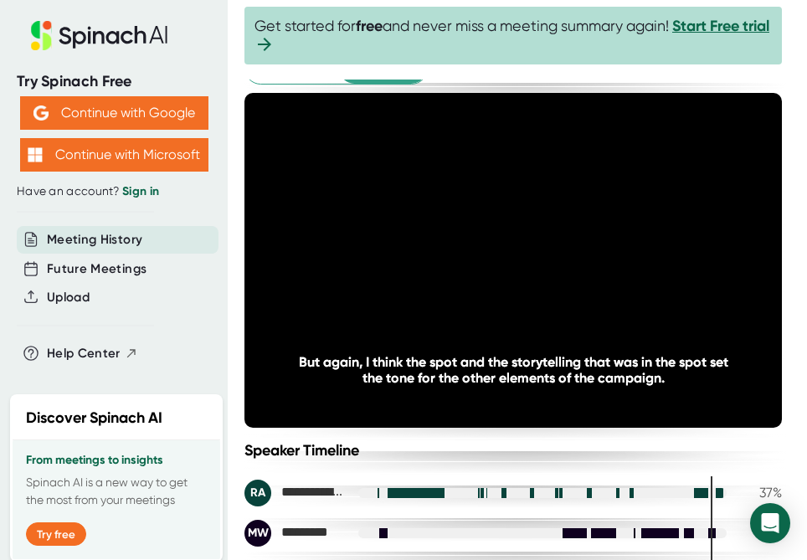
scroll to position [74, 0]
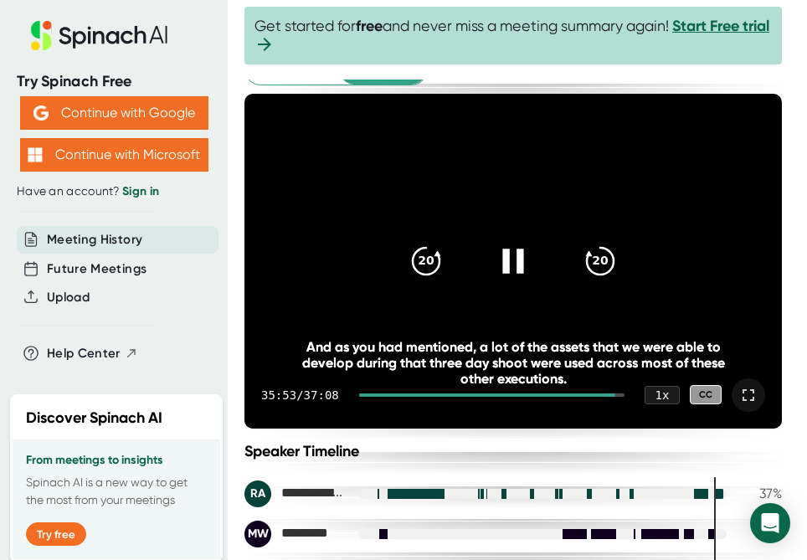
click at [513, 269] on icon at bounding box center [512, 261] width 21 height 24
click at [516, 257] on icon at bounding box center [515, 261] width 19 height 24
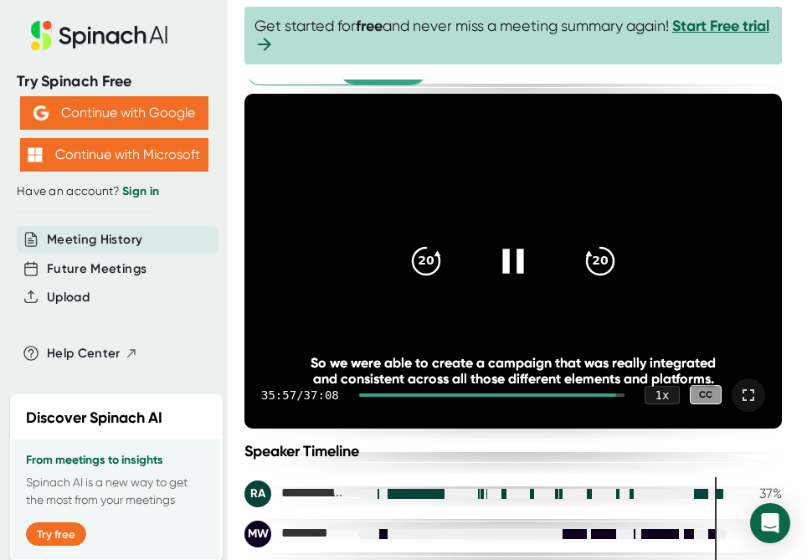
click at [516, 258] on icon at bounding box center [513, 260] width 42 height 42
click at [516, 258] on icon at bounding box center [515, 261] width 19 height 24
click at [516, 255] on icon at bounding box center [513, 260] width 42 height 42
click at [512, 261] on icon at bounding box center [515, 261] width 19 height 24
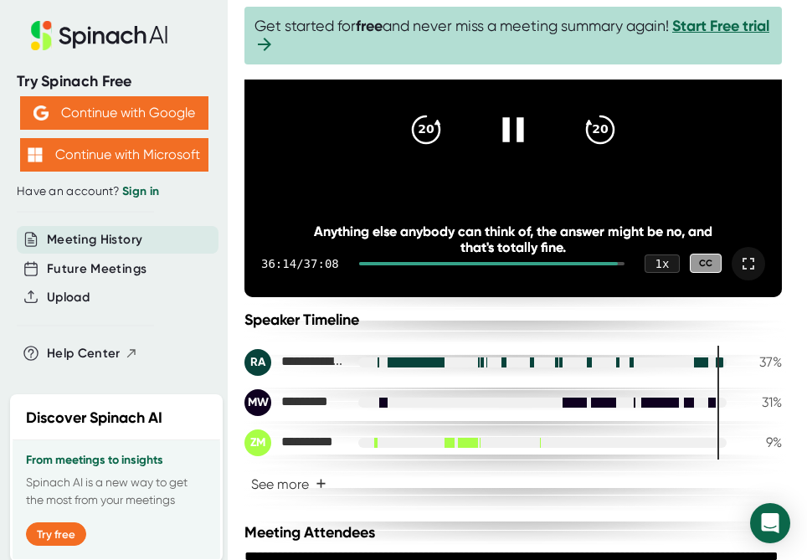
scroll to position [177, 0]
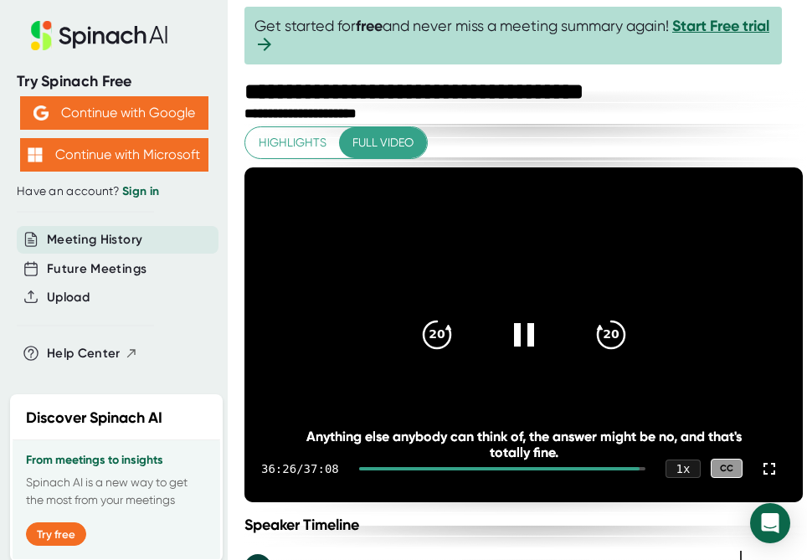
scroll to position [64, 0]
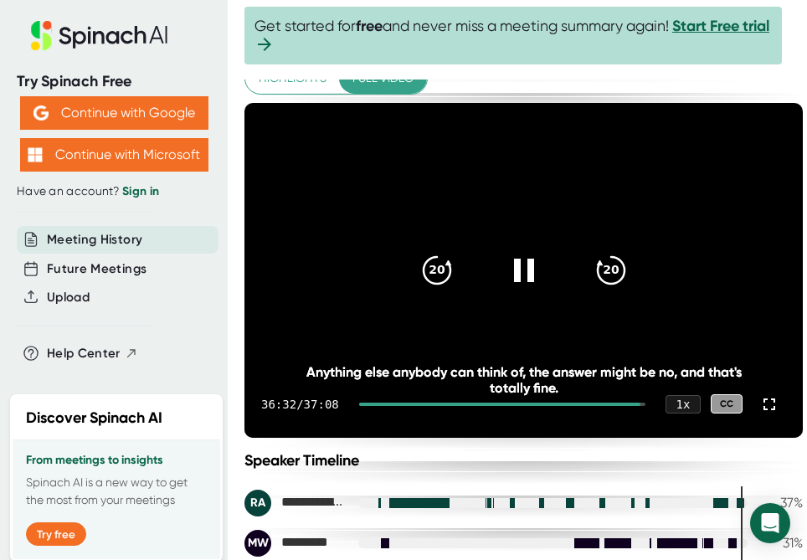
click at [518, 266] on icon at bounding box center [524, 270] width 40 height 40
